Goal: Check status: Check status

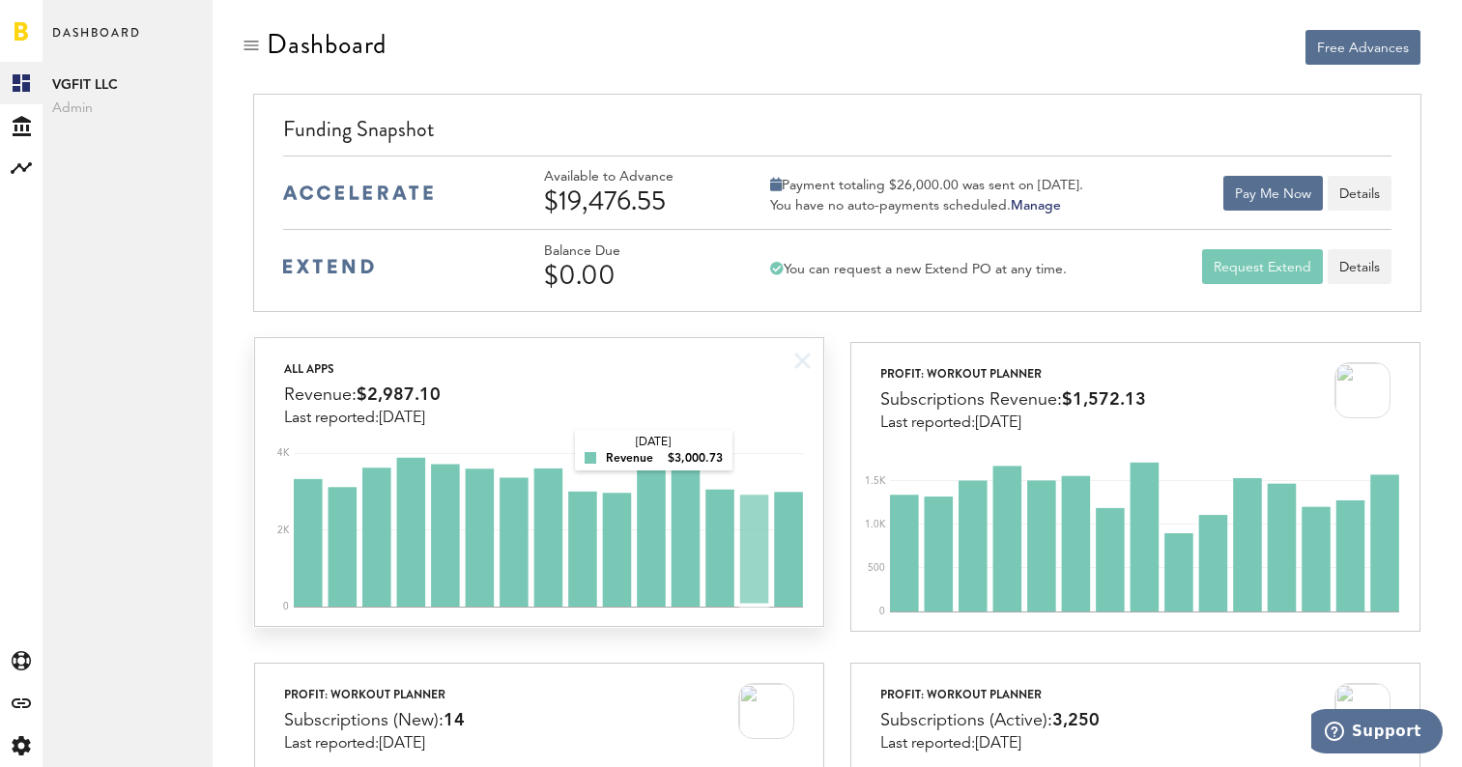
click at [750, 452] on rect at bounding box center [548, 525] width 509 height 164
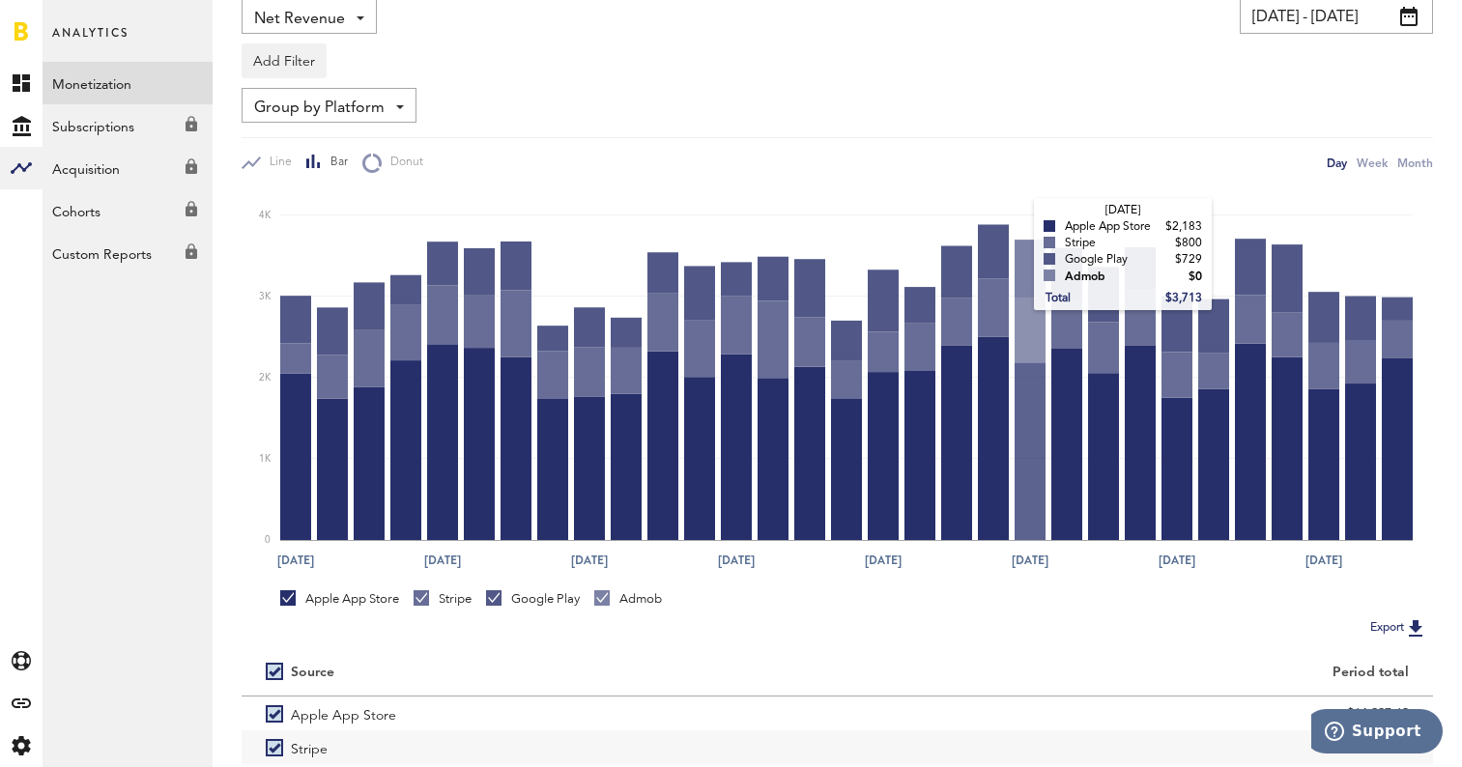
scroll to position [169, 0]
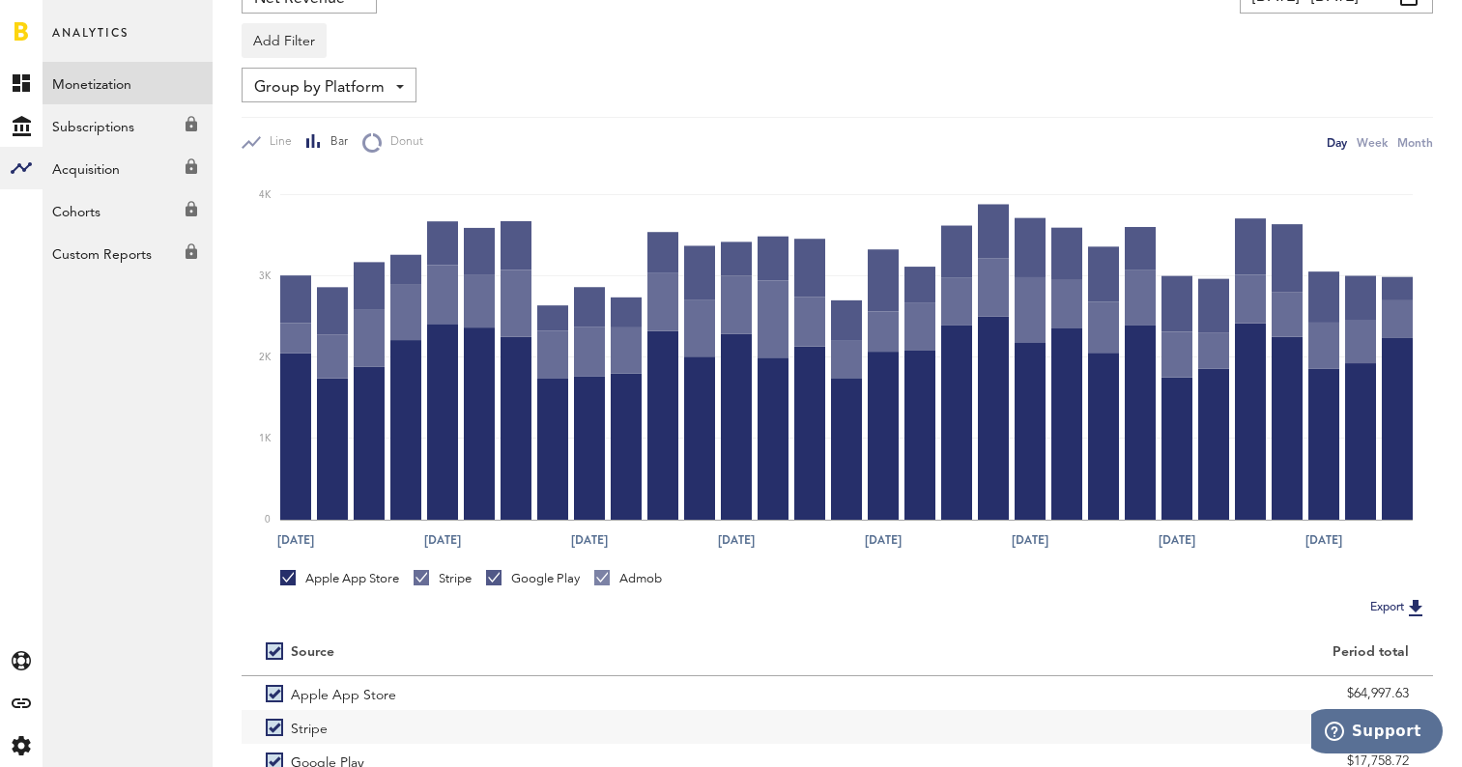
click at [428, 593] on div "Stripe" at bounding box center [443, 582] width 58 height 25
click at [436, 586] on div "Stripe" at bounding box center [443, 578] width 58 height 17
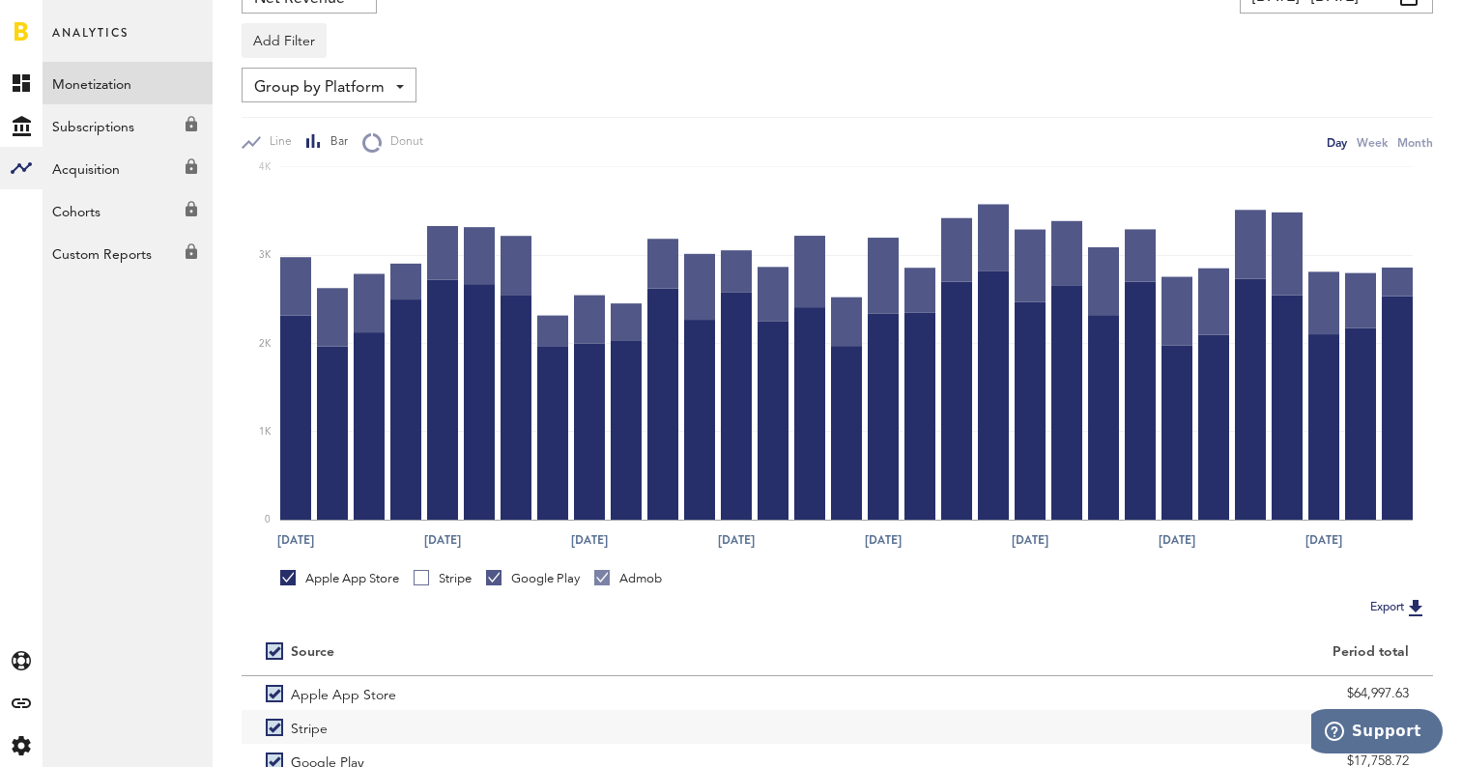
click at [503, 586] on div "Google Play" at bounding box center [533, 578] width 94 height 17
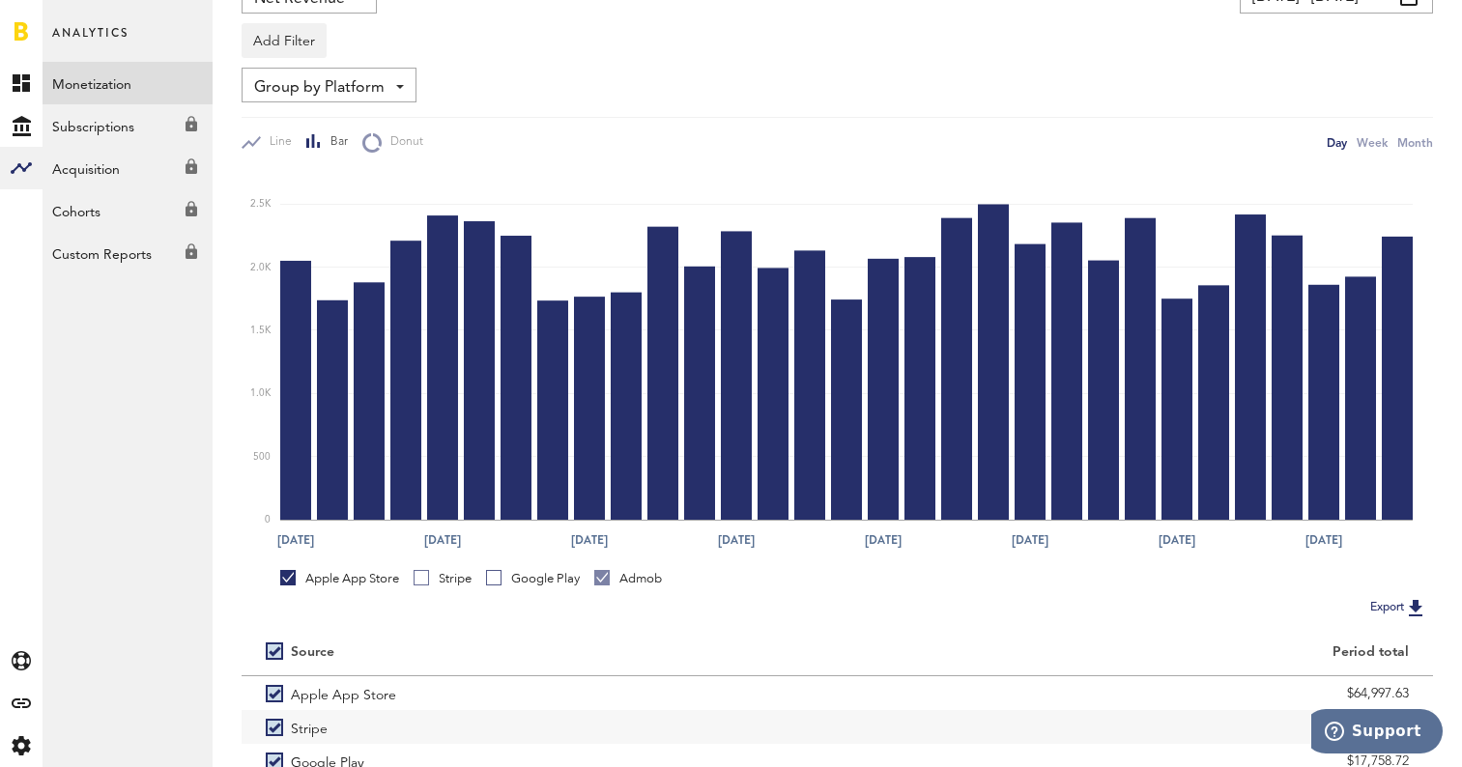
click at [638, 572] on div "Admob" at bounding box center [628, 578] width 68 height 17
click at [436, 579] on div "Stripe" at bounding box center [443, 578] width 58 height 17
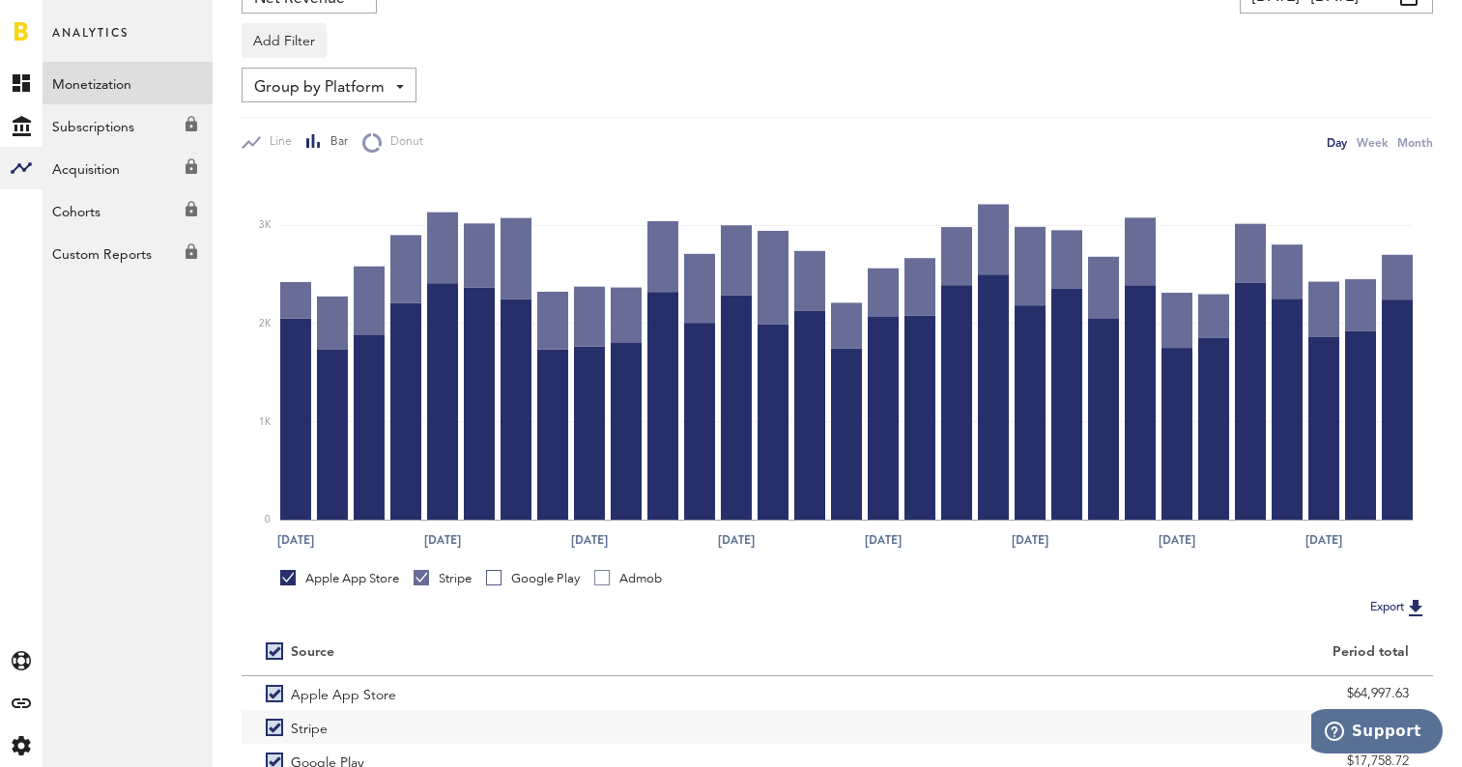
click at [328, 582] on div "Apple App Store" at bounding box center [339, 578] width 119 height 17
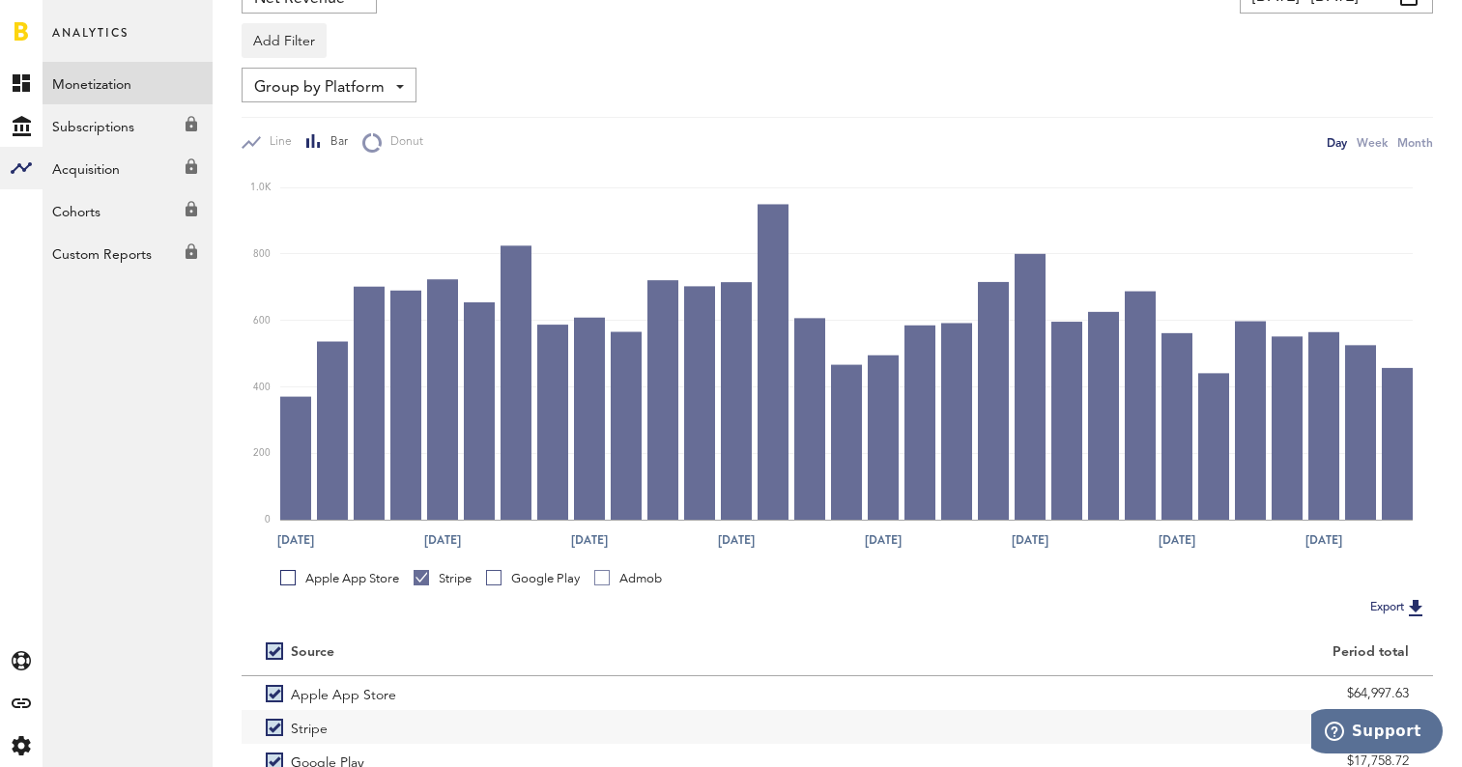
click at [511, 573] on div "Google Play" at bounding box center [533, 578] width 94 height 17
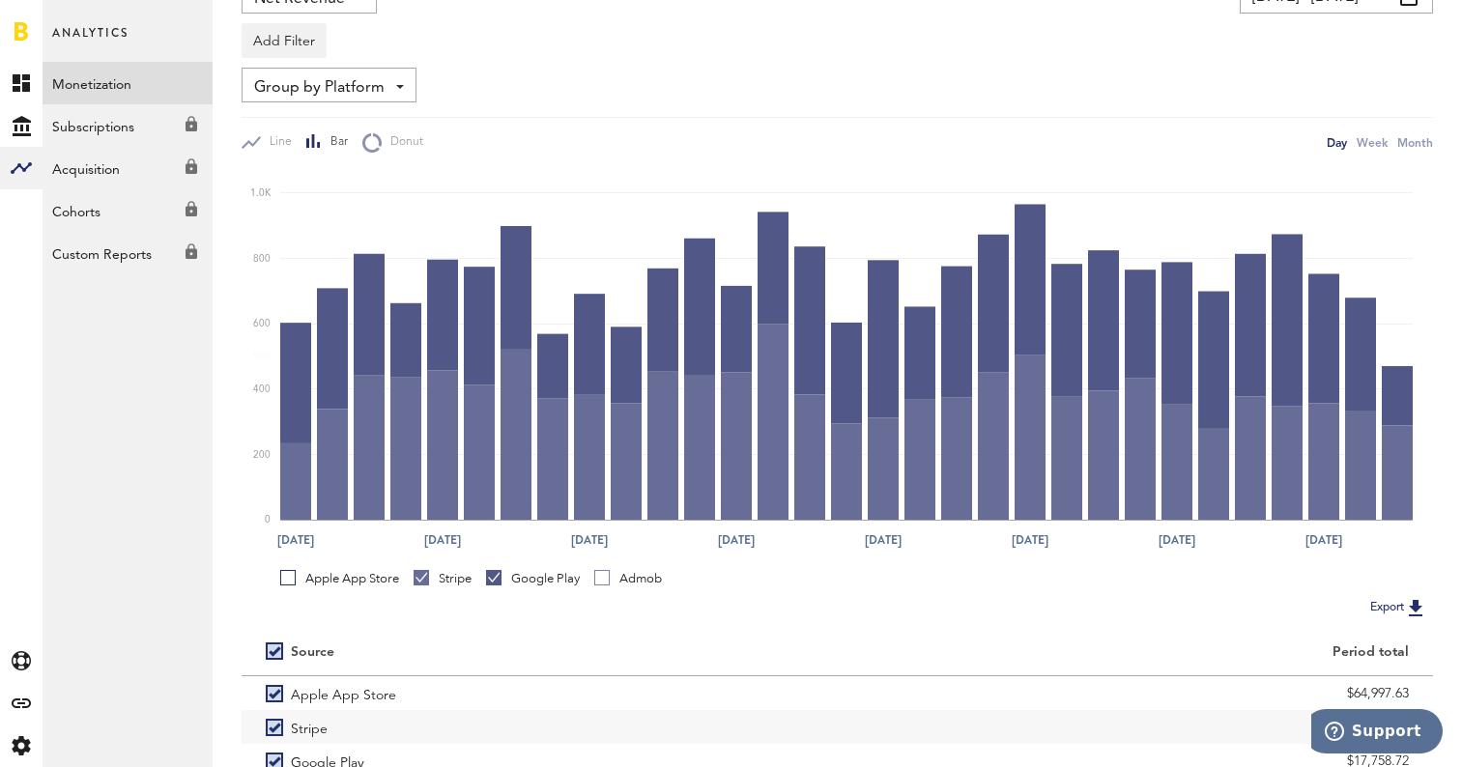
click at [456, 575] on div "Stripe" at bounding box center [443, 578] width 58 height 17
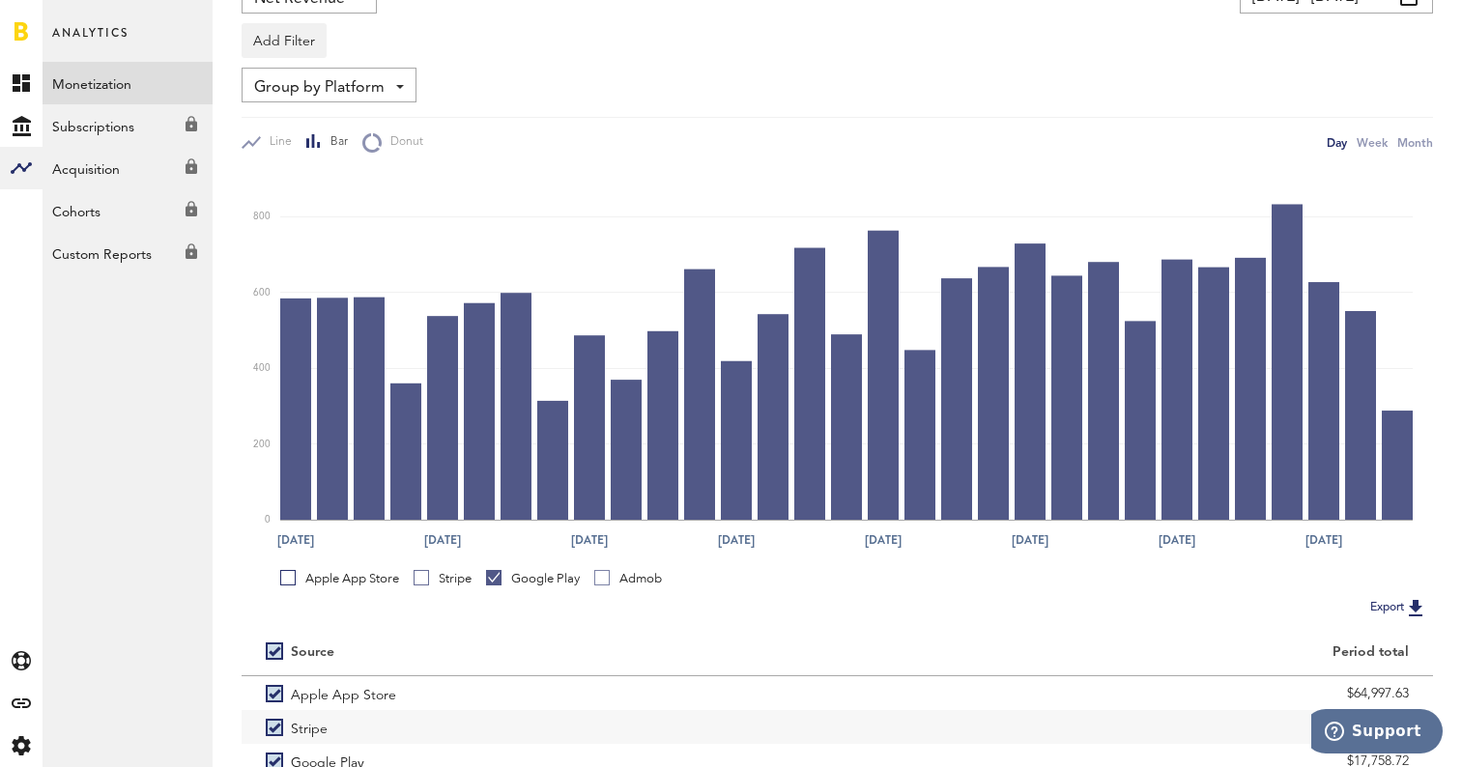
click at [385, 582] on div "Apple App Store" at bounding box center [339, 578] width 119 height 17
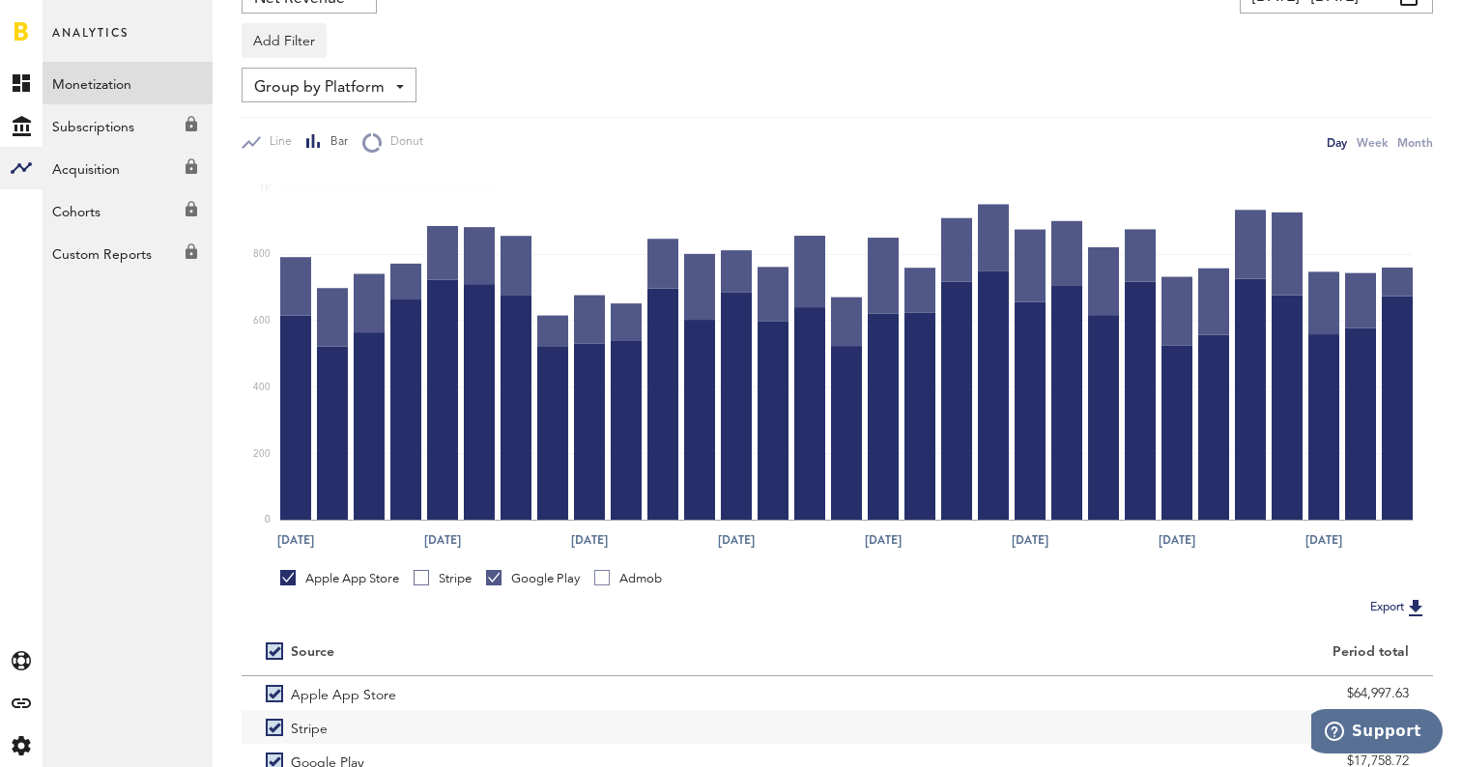
click at [500, 586] on div "Google Play" at bounding box center [533, 578] width 94 height 17
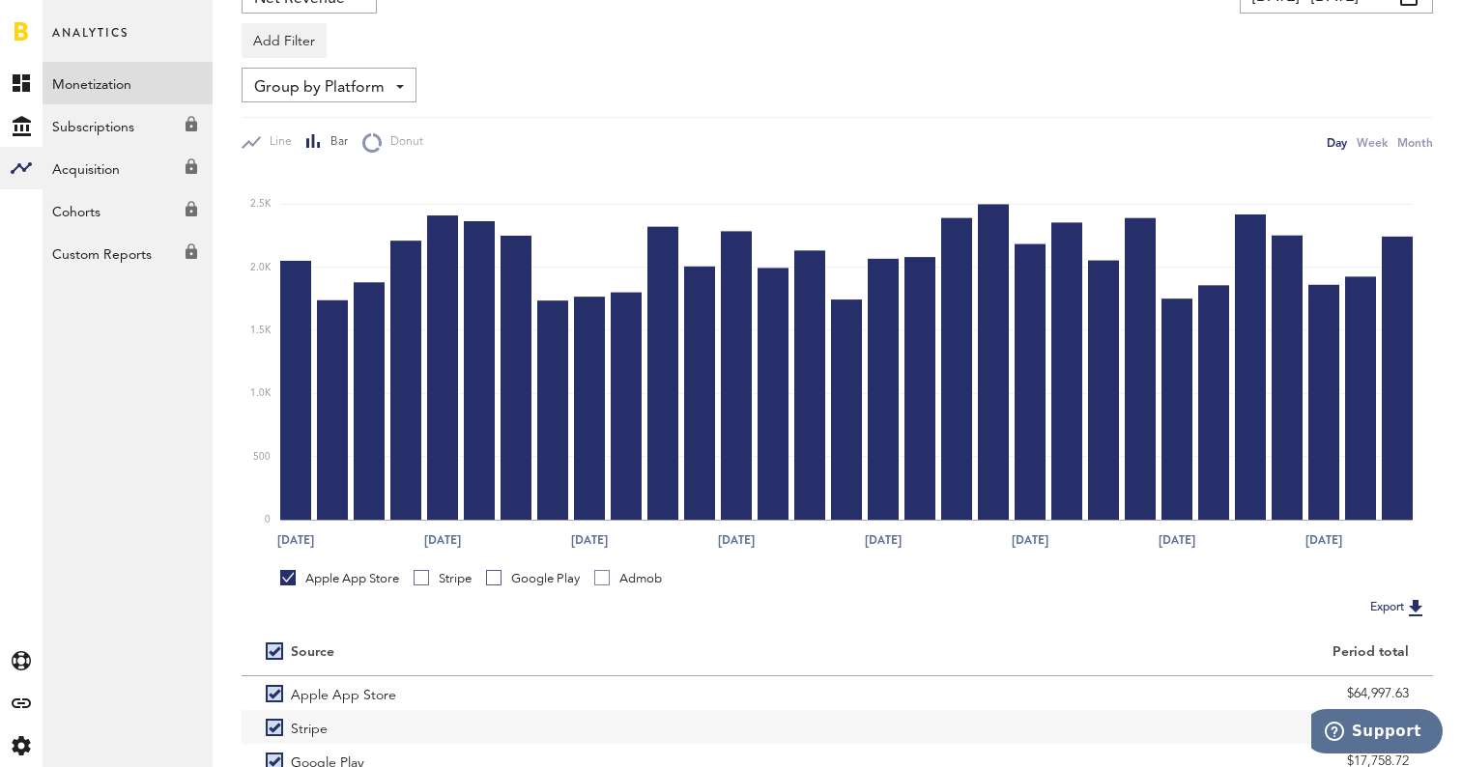
click at [500, 586] on div "Google Play" at bounding box center [533, 578] width 94 height 17
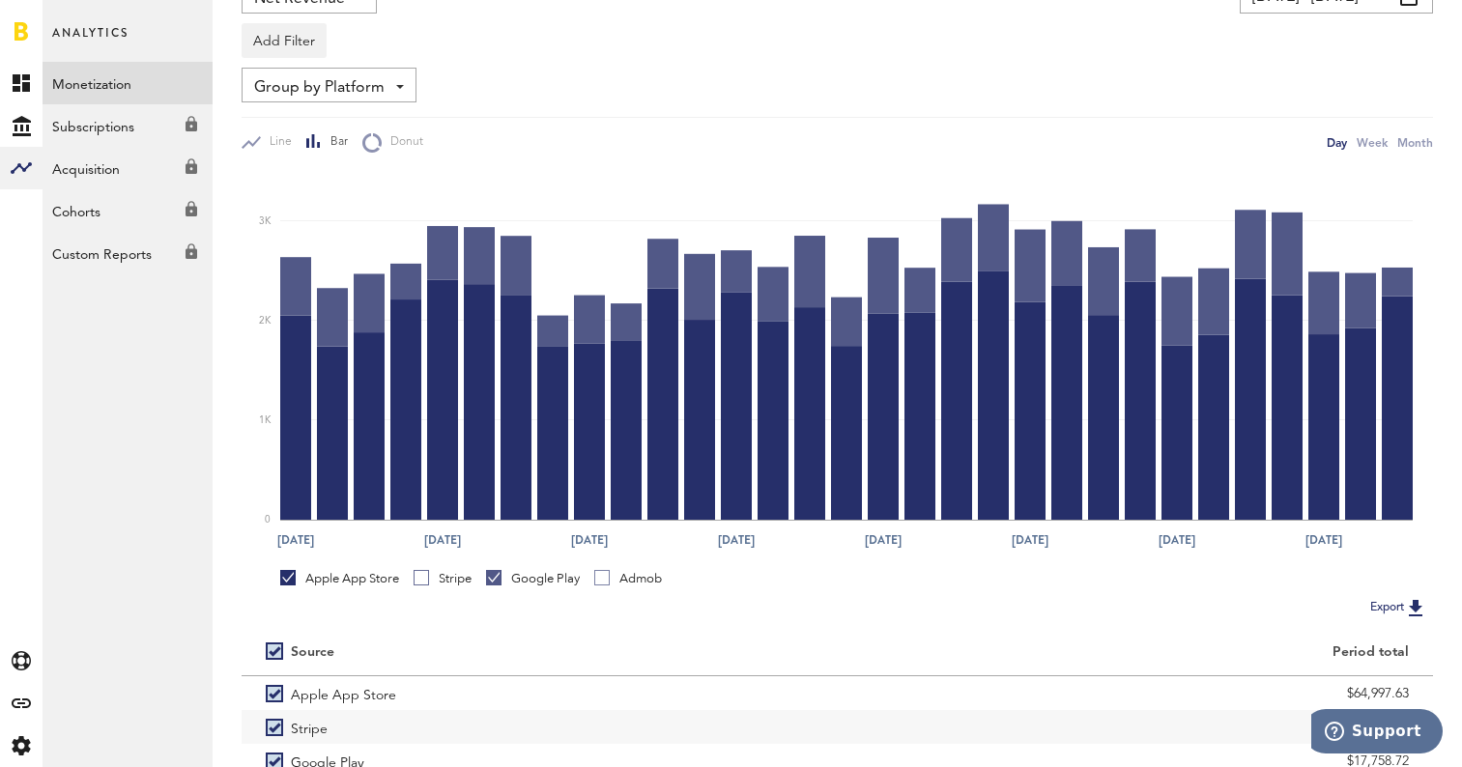
click at [462, 585] on div "Stripe" at bounding box center [443, 578] width 58 height 17
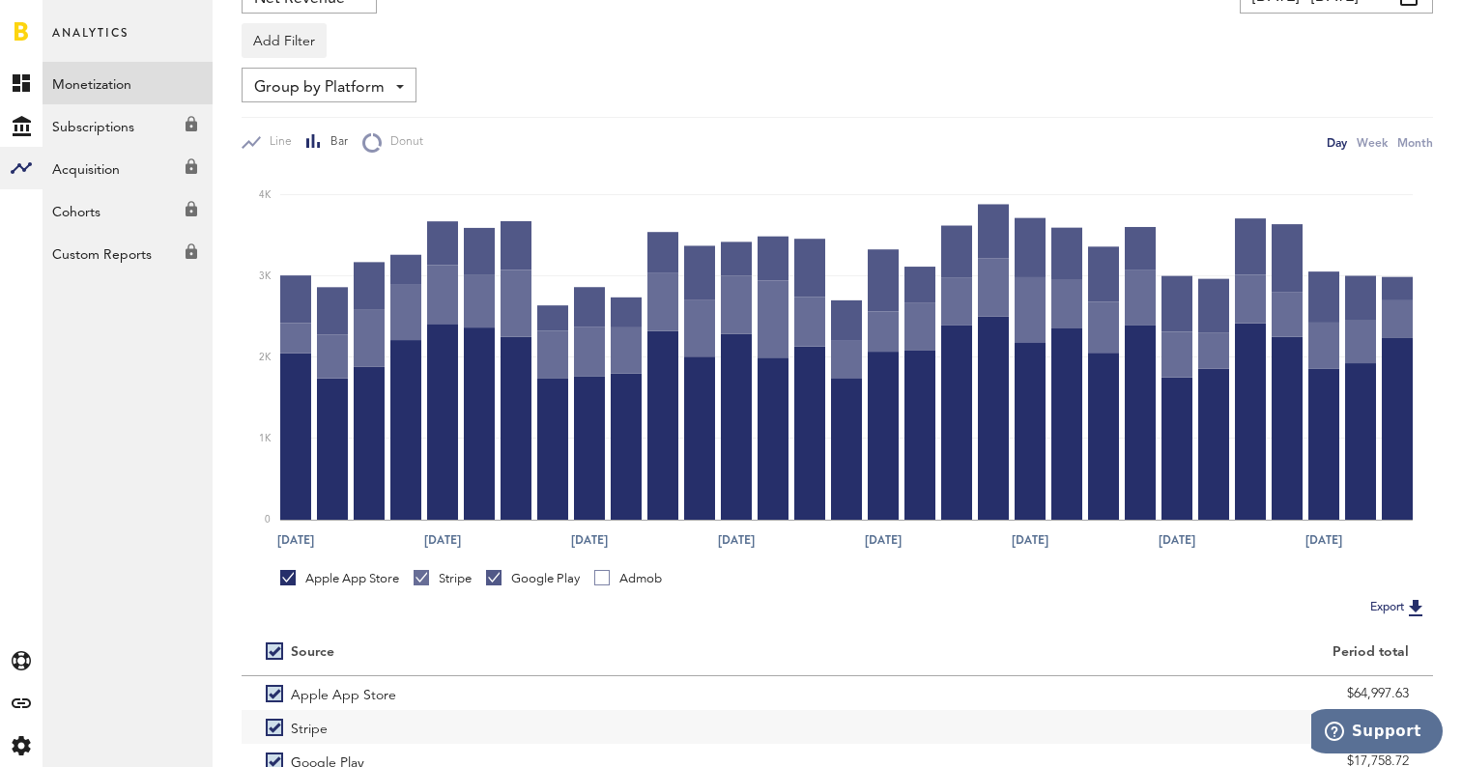
click at [462, 585] on div "Stripe" at bounding box center [443, 578] width 58 height 17
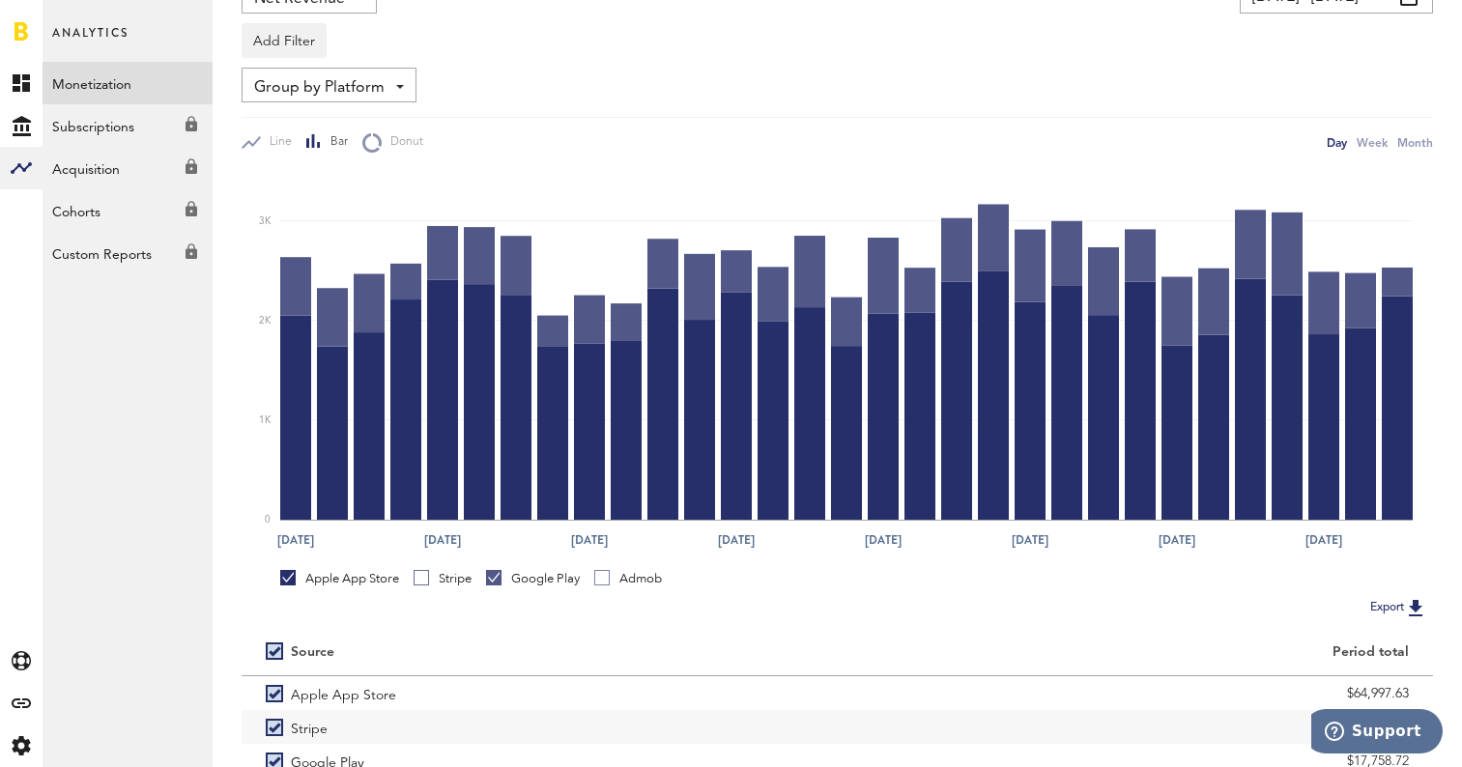
click at [514, 584] on div "Google Play" at bounding box center [533, 578] width 94 height 17
